Goal: Task Accomplishment & Management: Manage account settings

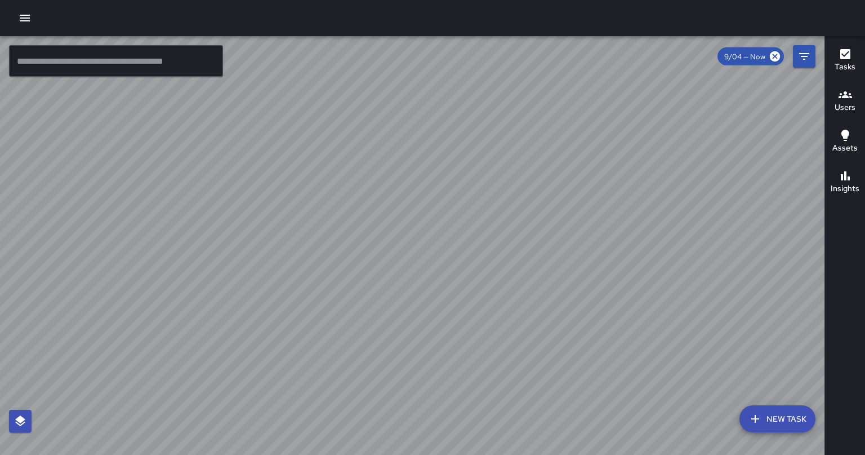
drag, startPoint x: 598, startPoint y: 305, endPoint x: 531, endPoint y: 301, distance: 67.7
click at [332, 301] on div at bounding box center [412, 245] width 825 height 419
click at [332, 238] on div at bounding box center [412, 245] width 825 height 419
drag, startPoint x: 584, startPoint y: 340, endPoint x: 537, endPoint y: 195, distance: 152.0
click at [537, 195] on div at bounding box center [412, 245] width 825 height 419
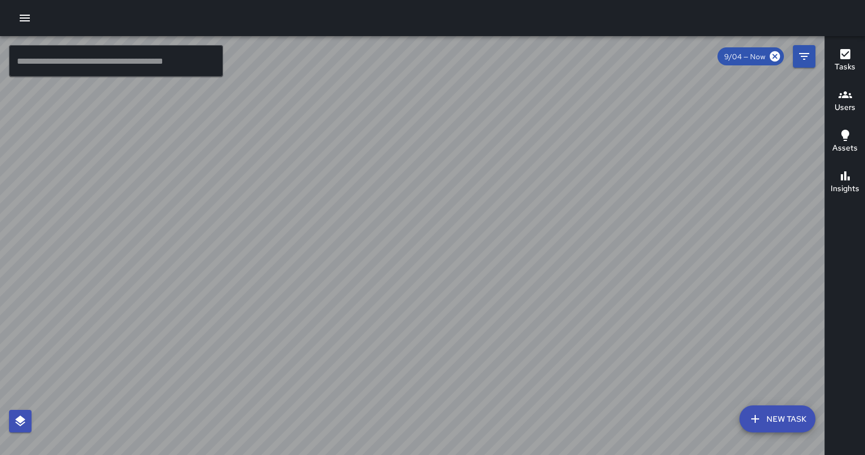
click at [390, 237] on div at bounding box center [412, 245] width 825 height 419
click at [388, 247] on div at bounding box center [412, 245] width 825 height 419
drag, startPoint x: 652, startPoint y: 275, endPoint x: 537, endPoint y: 264, distance: 116.0
click at [537, 264] on div at bounding box center [412, 245] width 825 height 419
drag, startPoint x: 618, startPoint y: 294, endPoint x: 344, endPoint y: 341, distance: 278.3
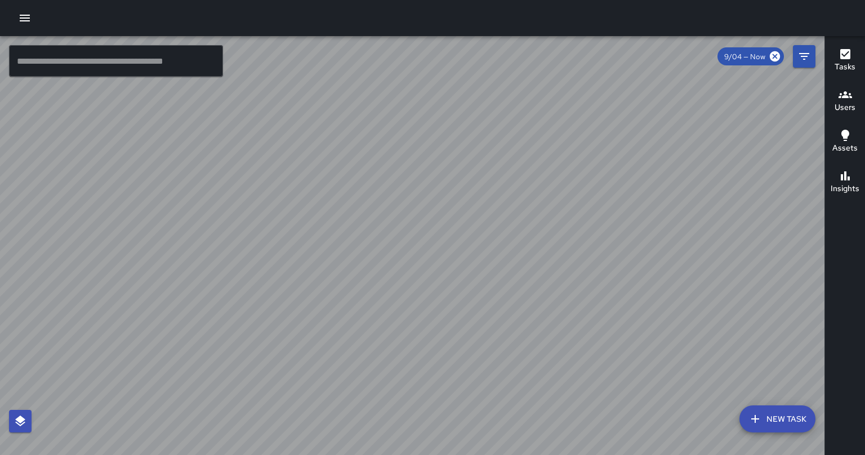
click at [344, 341] on div at bounding box center [412, 245] width 825 height 419
drag, startPoint x: 346, startPoint y: 367, endPoint x: 400, endPoint y: 287, distance: 96.6
click at [400, 287] on div at bounding box center [412, 245] width 825 height 419
click at [373, 266] on div at bounding box center [412, 245] width 825 height 419
drag, startPoint x: 365, startPoint y: 373, endPoint x: 420, endPoint y: 278, distance: 109.8
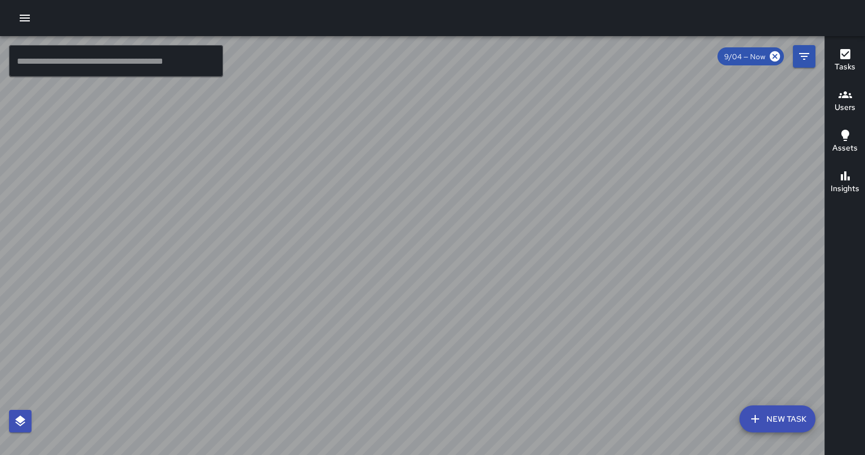
click at [420, 278] on div at bounding box center [412, 245] width 825 height 419
drag, startPoint x: 341, startPoint y: 416, endPoint x: 373, endPoint y: 362, distance: 62.4
click at [373, 362] on div at bounding box center [412, 245] width 825 height 419
click at [19, 15] on icon "button" at bounding box center [25, 18] width 14 height 14
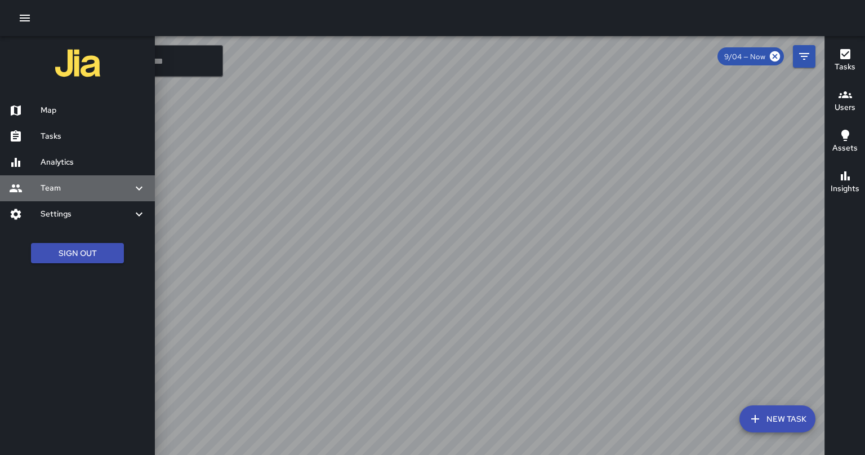
click at [132, 194] on h6 "Team" at bounding box center [87, 188] width 92 height 12
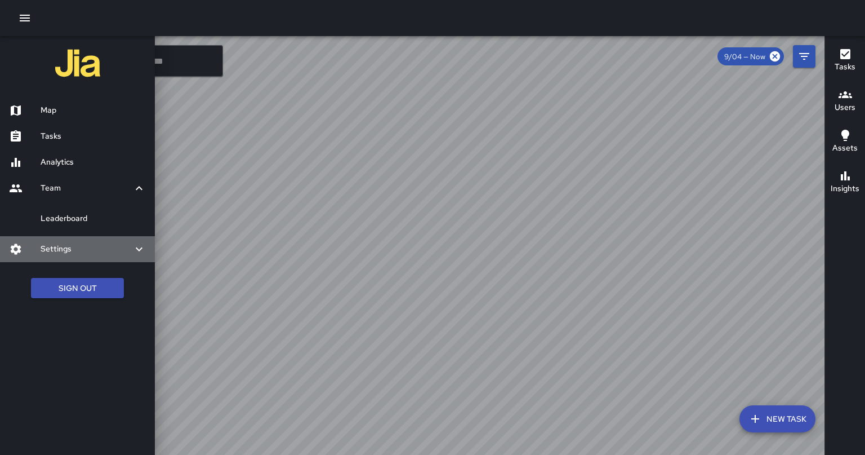
click at [92, 254] on h6 "Settings" at bounding box center [87, 249] width 92 height 12
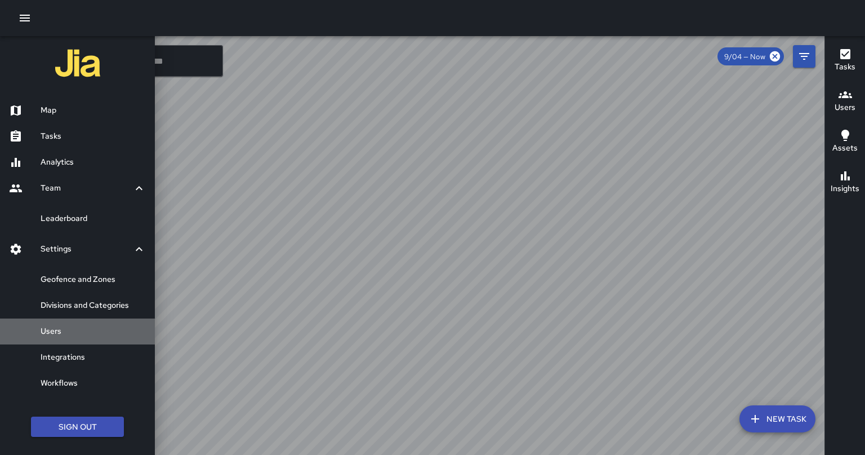
click at [78, 339] on div "Users" at bounding box center [77, 331] width 155 height 26
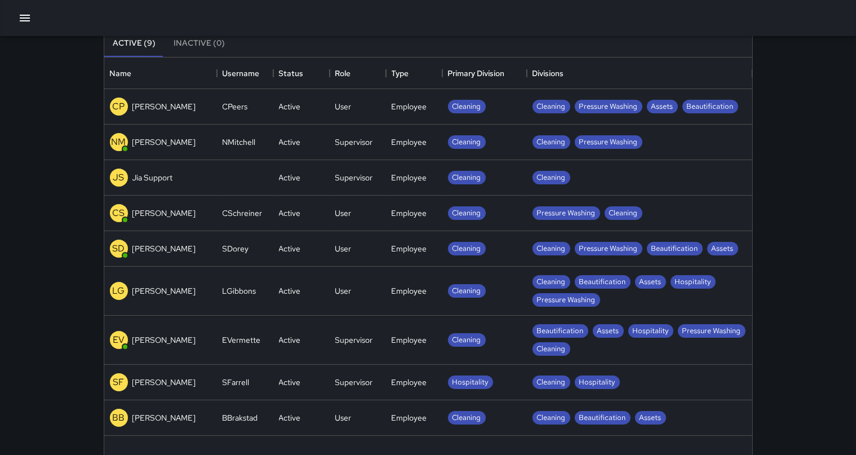
scroll to position [93, 0]
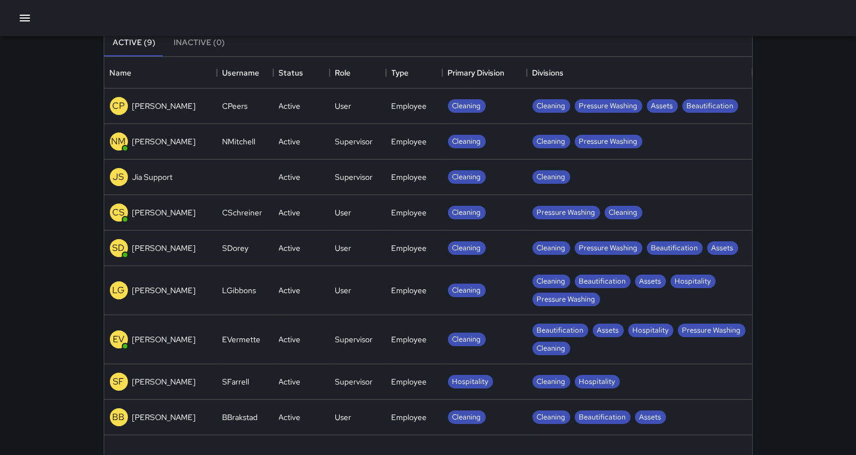
click at [238, 206] on div "CSchreiner" at bounding box center [245, 212] width 56 height 35
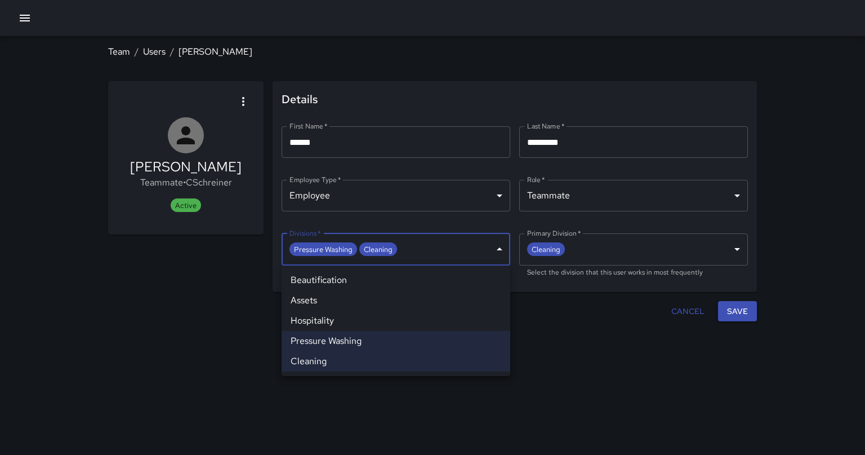
click at [431, 249] on body "**********" at bounding box center [432, 227] width 865 height 455
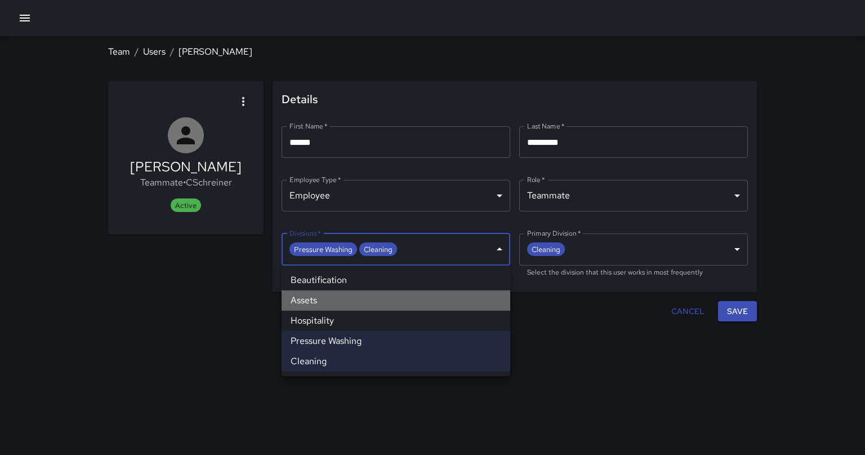
click at [329, 301] on li "Assets" at bounding box center [396, 300] width 229 height 20
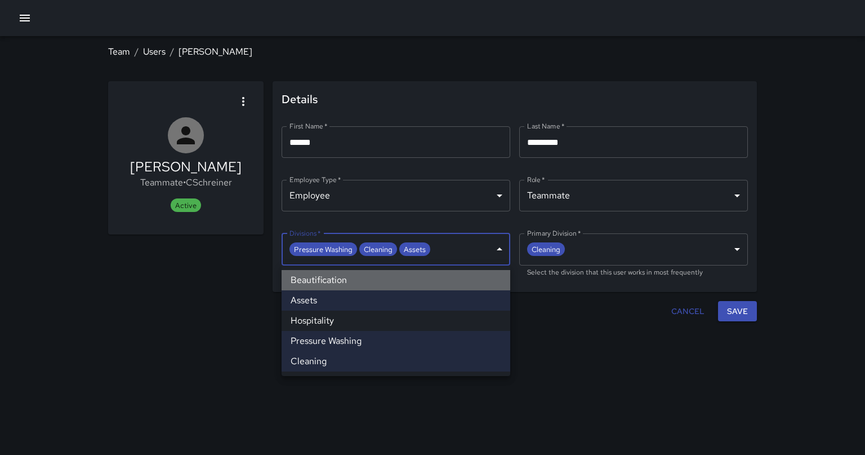
click at [321, 290] on li "Beautification" at bounding box center [396, 280] width 229 height 20
type input "**********"
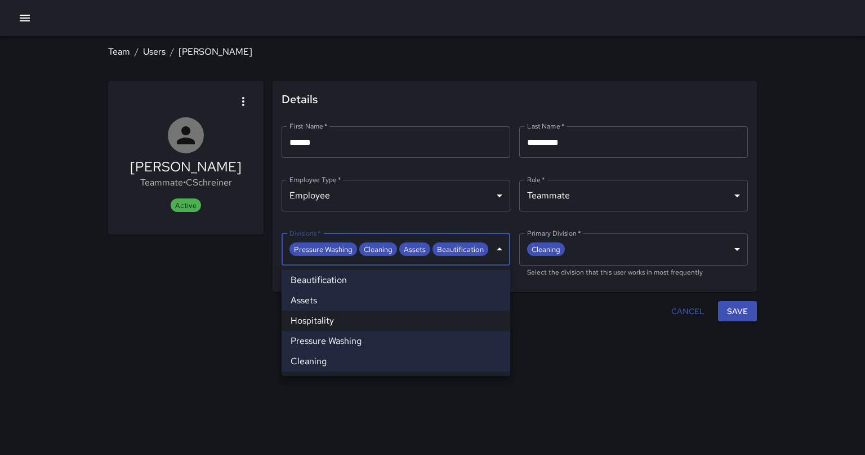
click at [431, 330] on div at bounding box center [432, 227] width 865 height 455
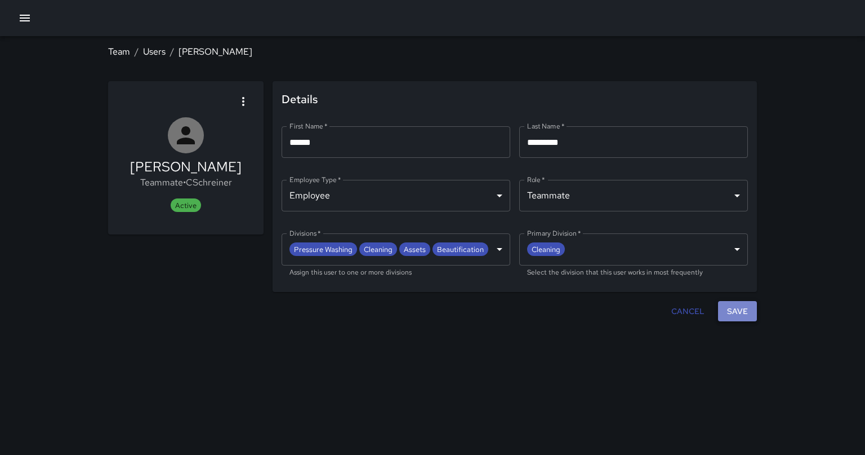
click at [431, 309] on button "Save" at bounding box center [737, 311] width 39 height 21
click at [157, 56] on link "Users" at bounding box center [154, 52] width 23 height 12
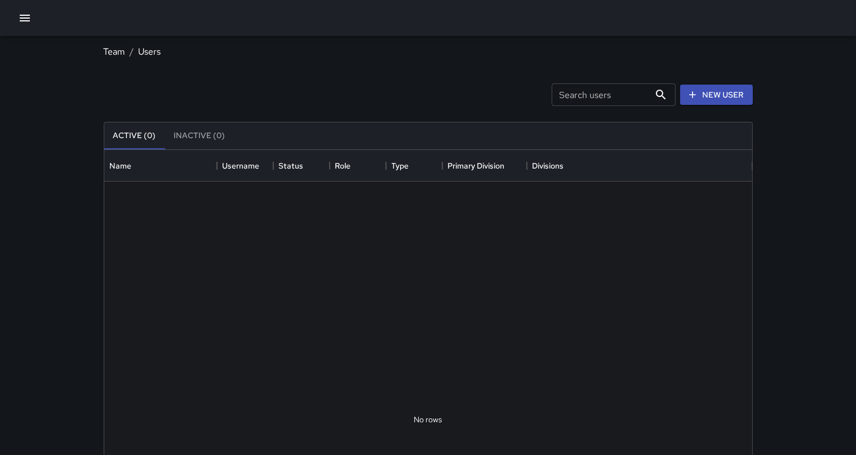
scroll to position [497, 638]
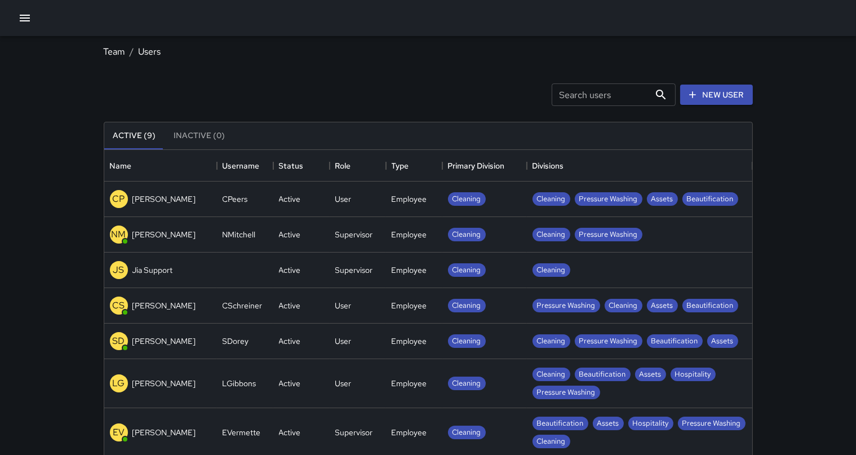
click at [177, 238] on p "[PERSON_NAME]" at bounding box center [164, 234] width 64 height 11
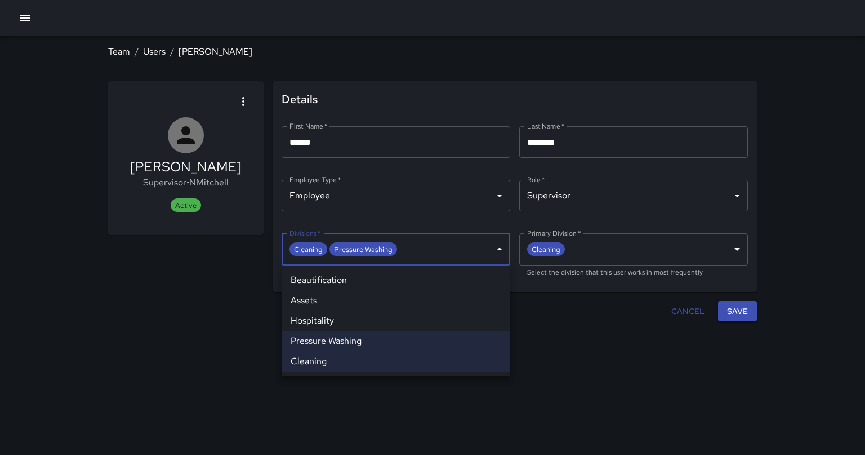
click at [431, 257] on body "**********" at bounding box center [432, 227] width 865 height 455
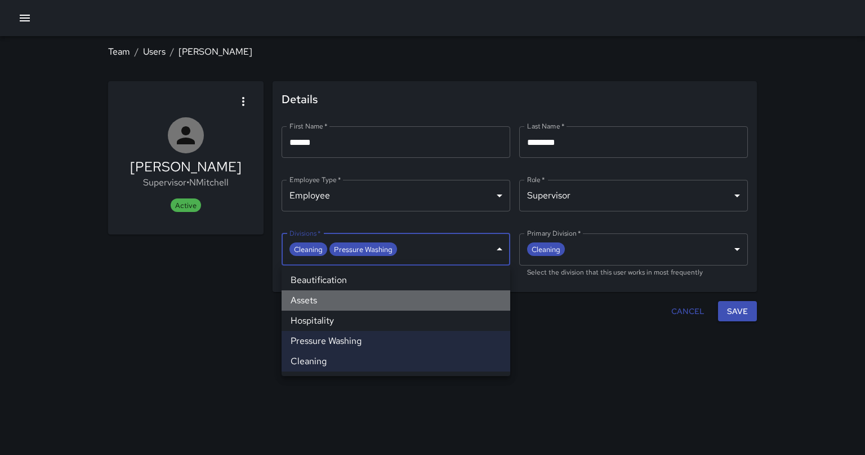
click at [336, 296] on li "Assets" at bounding box center [396, 300] width 229 height 20
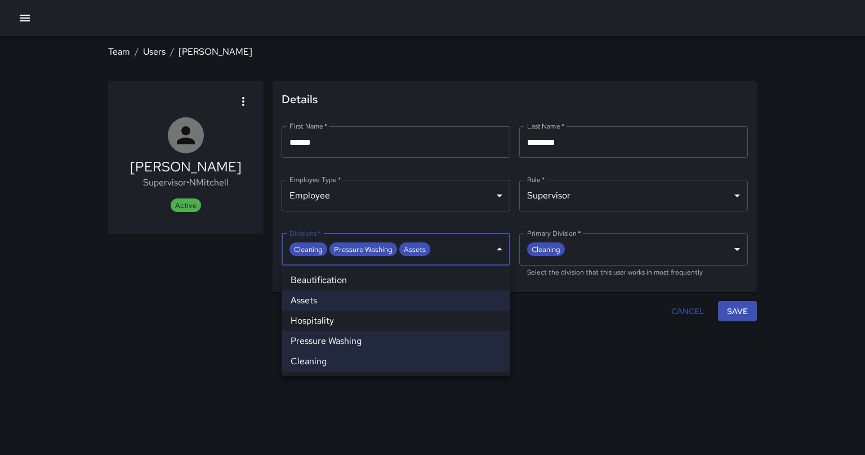
click at [327, 287] on li "Beautification" at bounding box center [396, 280] width 229 height 20
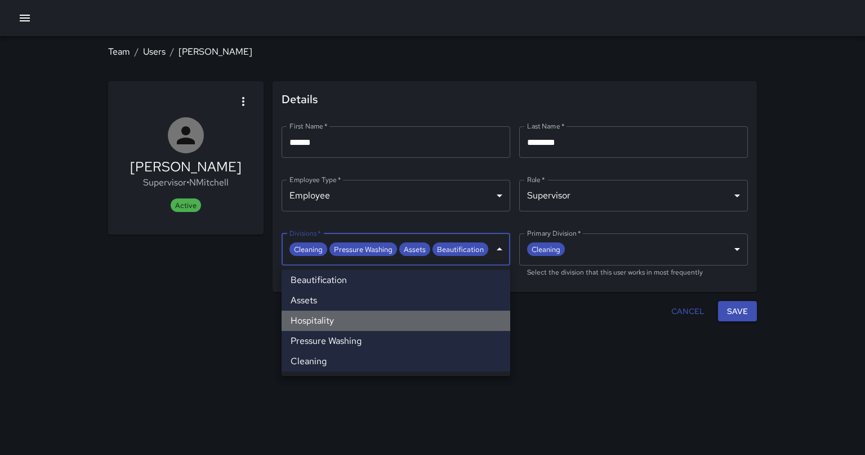
click at [336, 317] on li "Hospitality" at bounding box center [396, 320] width 229 height 20
type input "**********"
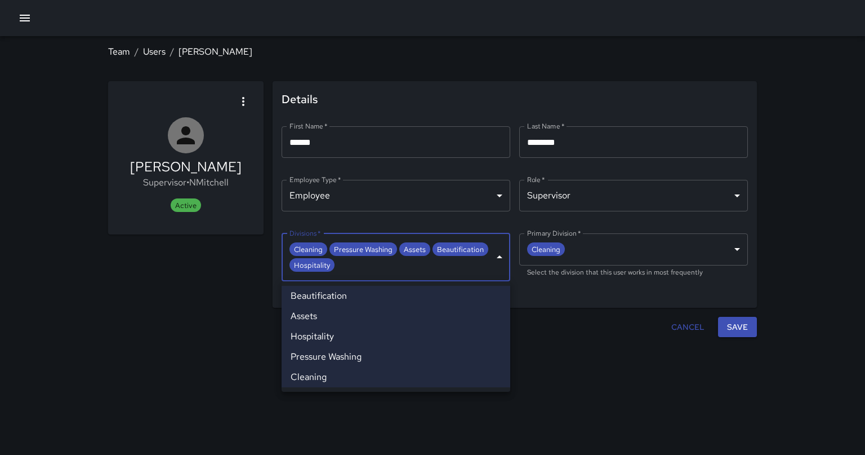
click at [431, 326] on div at bounding box center [432, 227] width 865 height 455
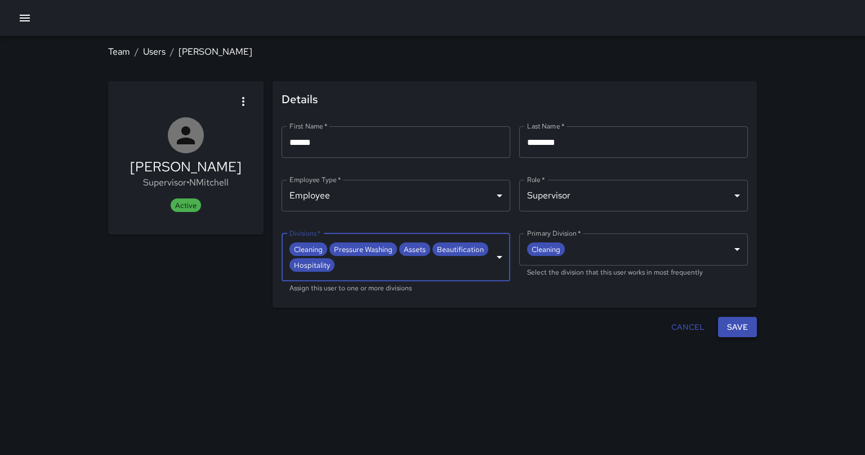
click at [431, 332] on button "Save" at bounding box center [737, 327] width 39 height 21
click at [155, 50] on link "Users" at bounding box center [154, 52] width 23 height 12
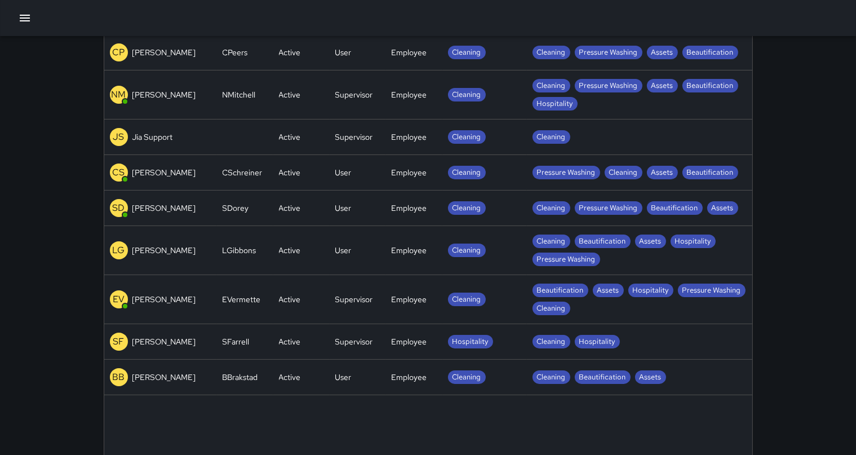
scroll to position [148, 0]
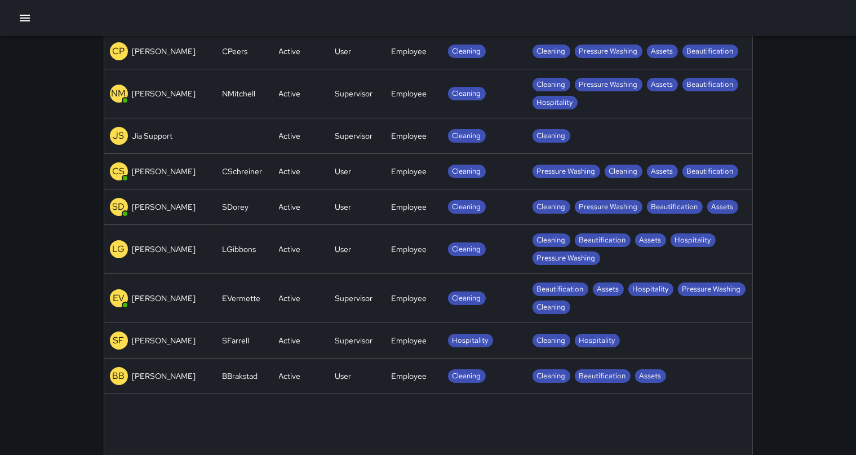
click at [168, 338] on p "[PERSON_NAME]" at bounding box center [164, 340] width 64 height 11
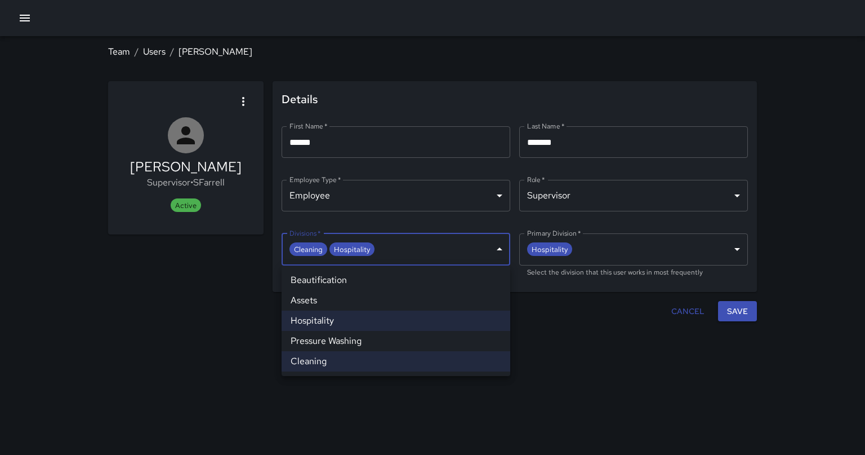
click at [431, 239] on body "**********" at bounding box center [432, 227] width 865 height 455
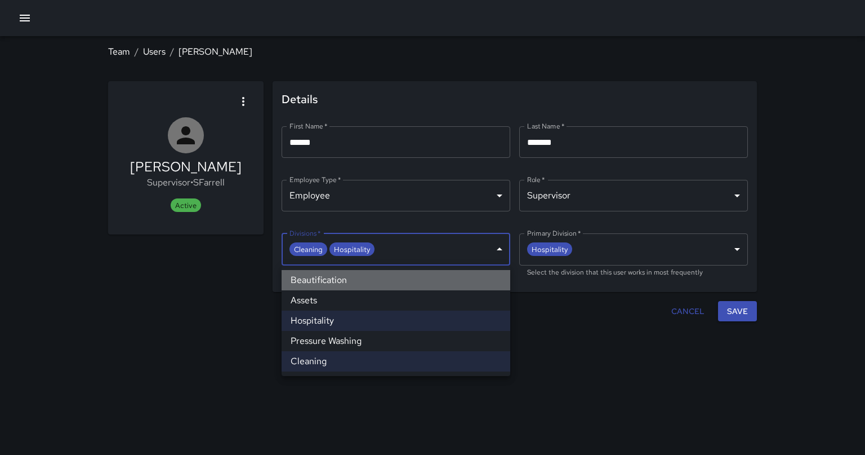
click at [394, 276] on li "Beautification" at bounding box center [396, 280] width 229 height 20
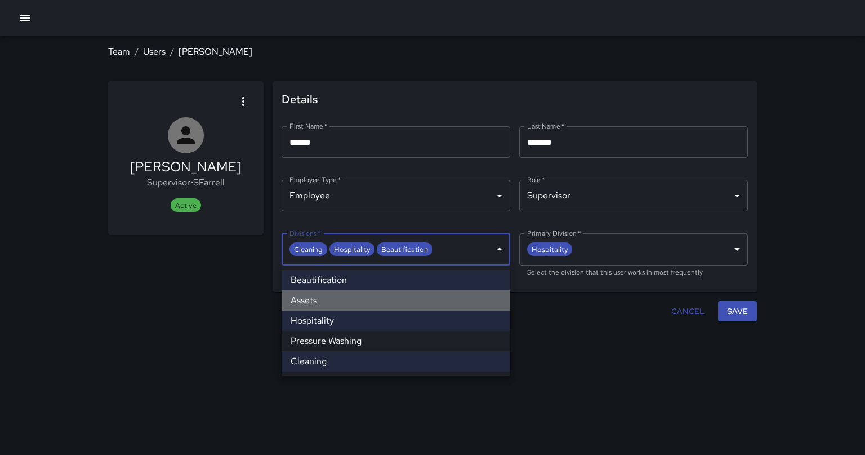
click at [349, 294] on li "Assets" at bounding box center [396, 300] width 229 height 20
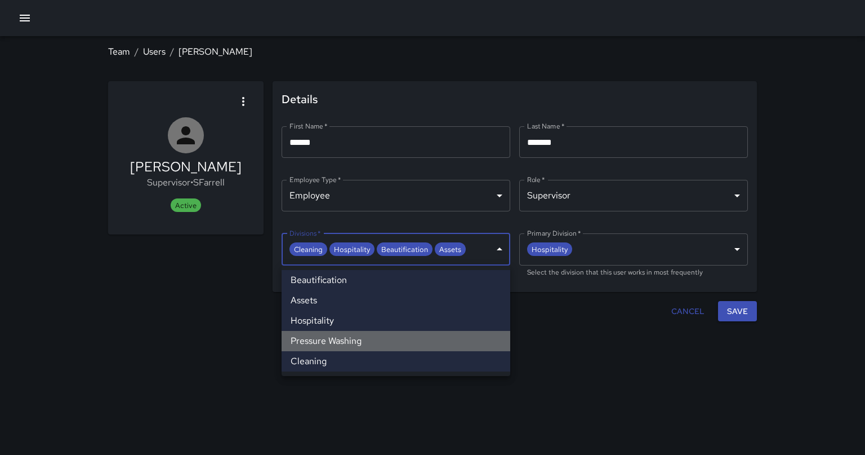
click at [364, 340] on li "Pressure Washing" at bounding box center [396, 341] width 229 height 20
type input "**********"
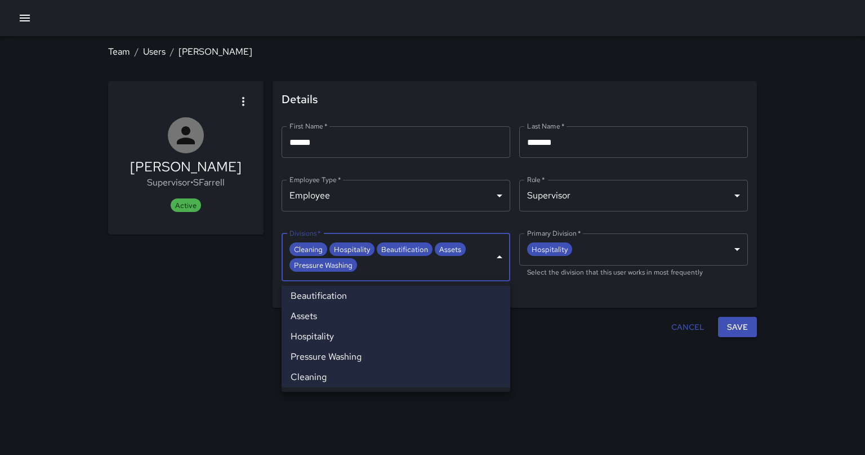
click at [431, 330] on div at bounding box center [432, 227] width 865 height 455
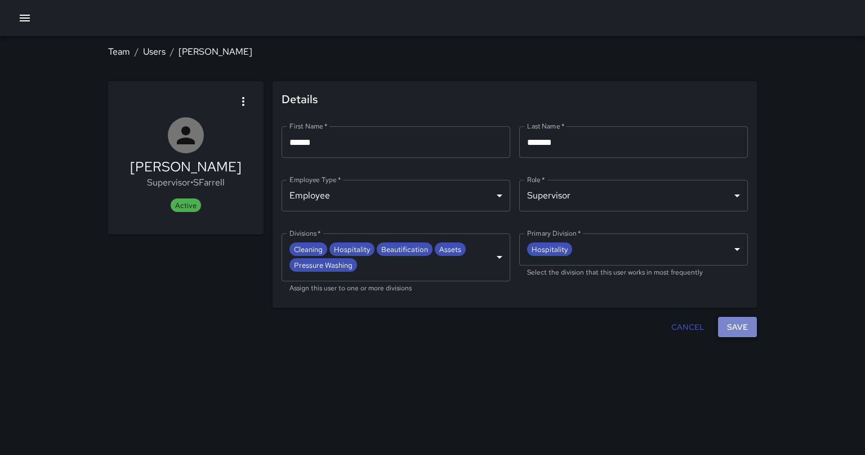
click at [431, 323] on button "Save" at bounding box center [737, 327] width 39 height 21
click at [153, 53] on link "Users" at bounding box center [154, 52] width 23 height 12
